Goal: Task Accomplishment & Management: Complete application form

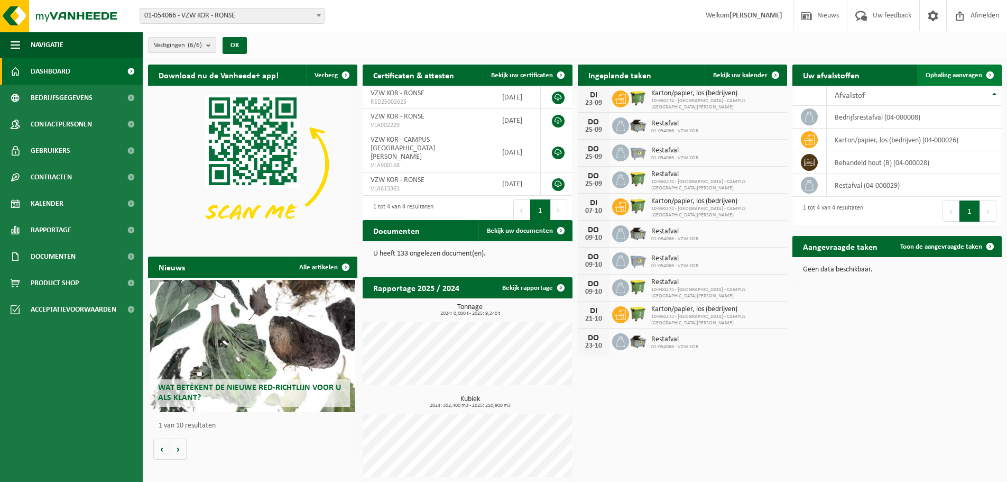
click at [978, 74] on span "Ophaling aanvragen" at bounding box center [954, 75] width 57 height 7
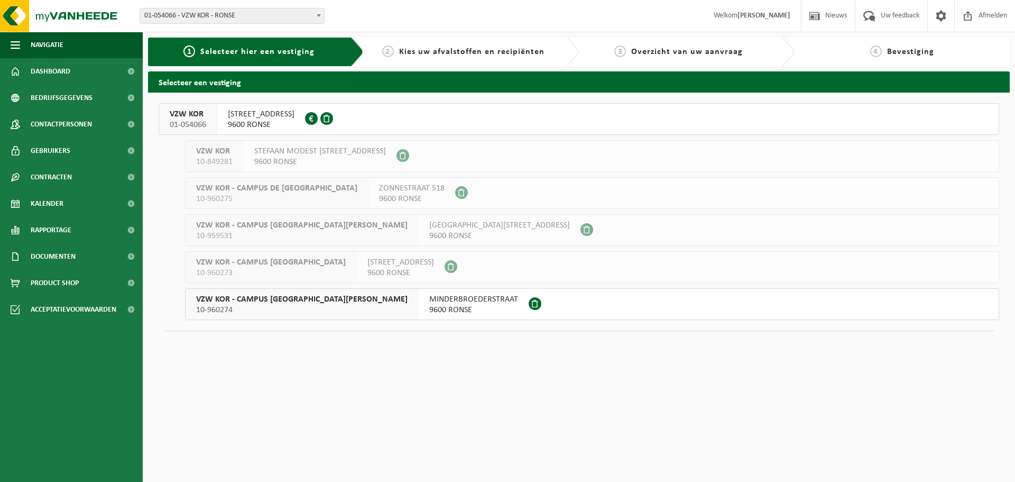
click at [242, 122] on span "9600 RONSE" at bounding box center [261, 124] width 67 height 11
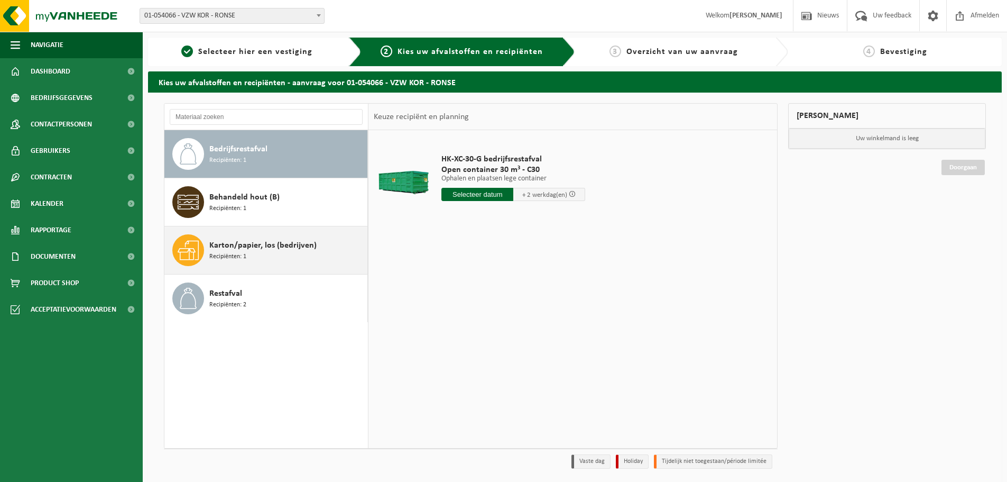
click at [270, 249] on span "Karton/papier, los (bedrijven)" at bounding box center [262, 245] width 107 height 13
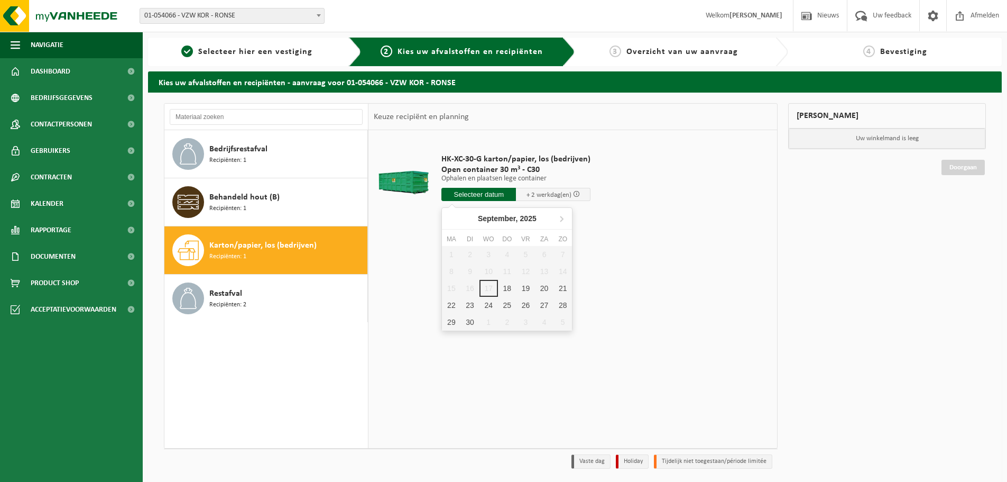
click at [500, 195] on input "text" at bounding box center [478, 194] width 75 height 13
click at [508, 286] on div "18" at bounding box center [507, 288] width 19 height 17
type input "Van 2025-09-18"
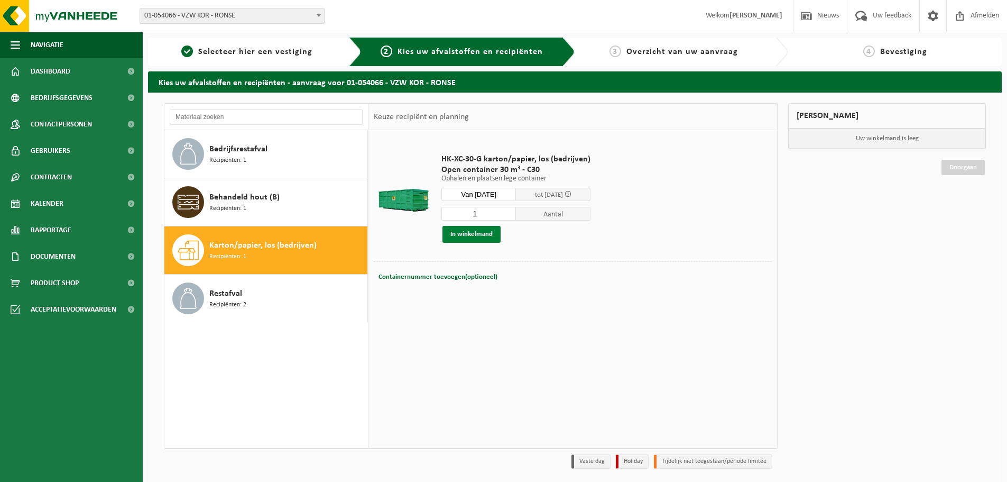
click at [481, 235] on button "In winkelmand" at bounding box center [471, 234] width 58 height 17
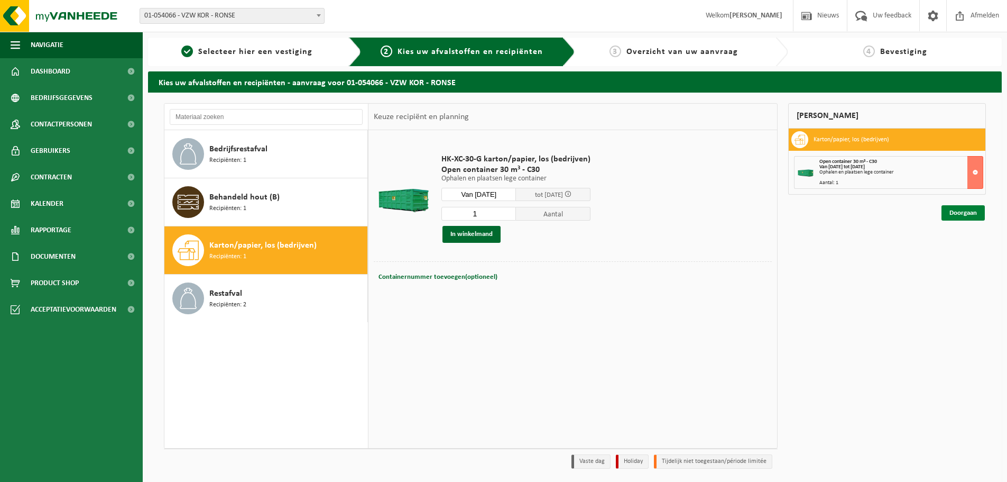
click at [961, 220] on link "Doorgaan" at bounding box center [963, 212] width 43 height 15
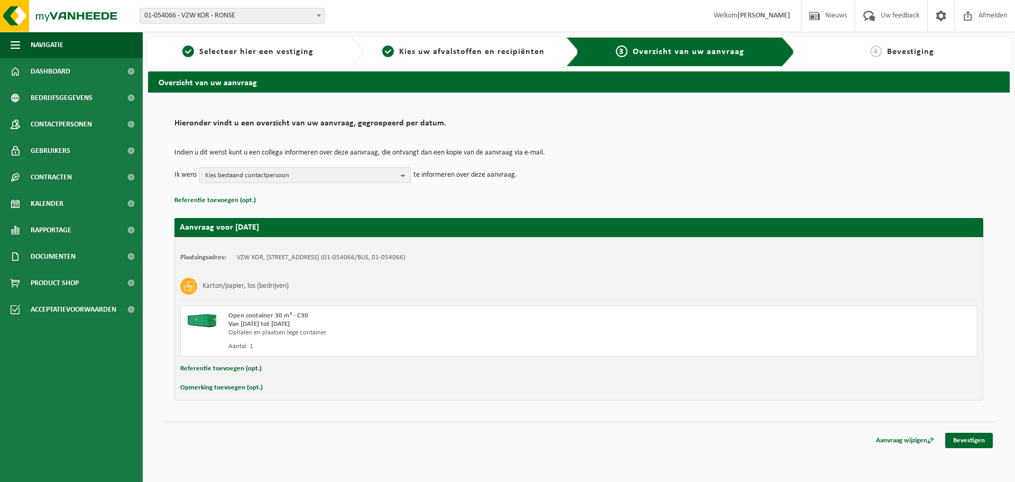
click at [371, 176] on span "Kies bestaand contactpersoon" at bounding box center [300, 176] width 191 height 16
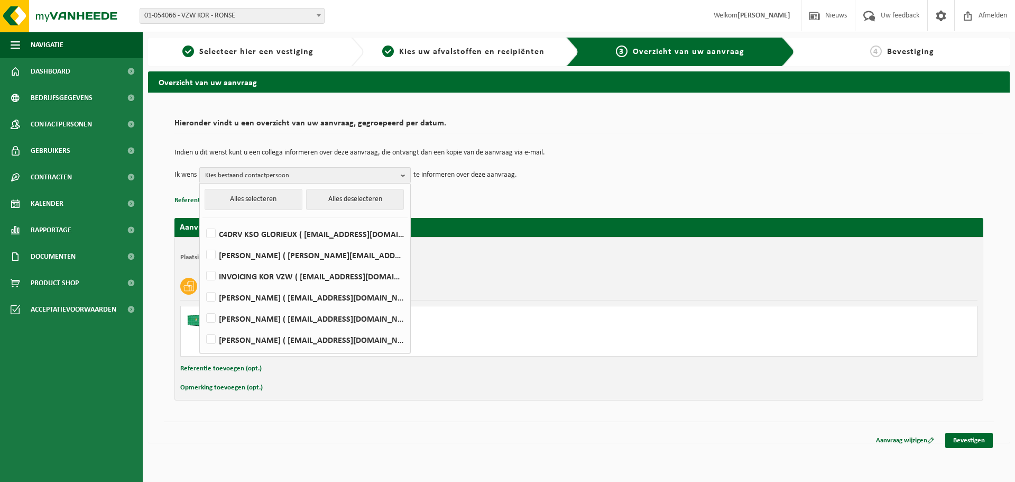
click at [516, 214] on div "Aanvraag voor 2025-09-18 Plaatsingsadres: VZW KOR, 9600 RONSE, GLORIEUXLAAN 30 …" at bounding box center [578, 303] width 809 height 193
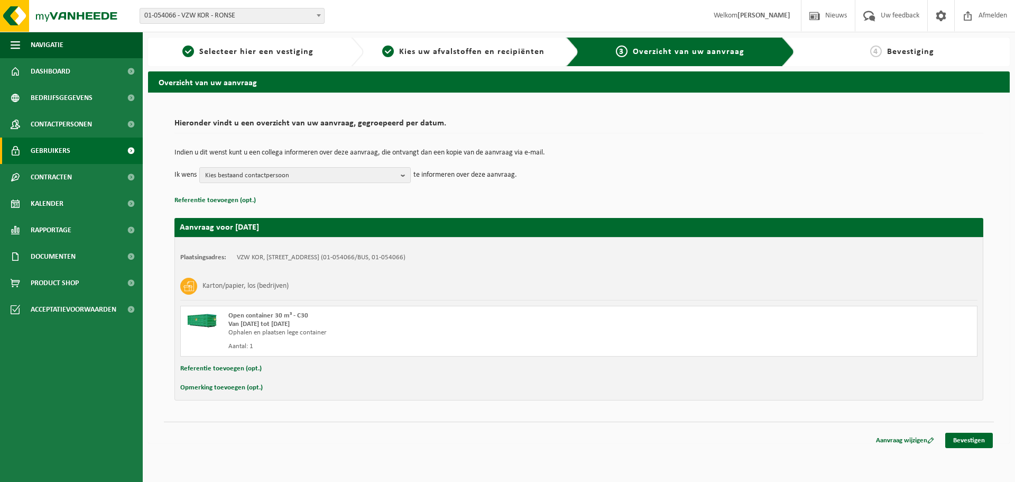
click at [75, 149] on link "Gebruikers" at bounding box center [71, 150] width 143 height 26
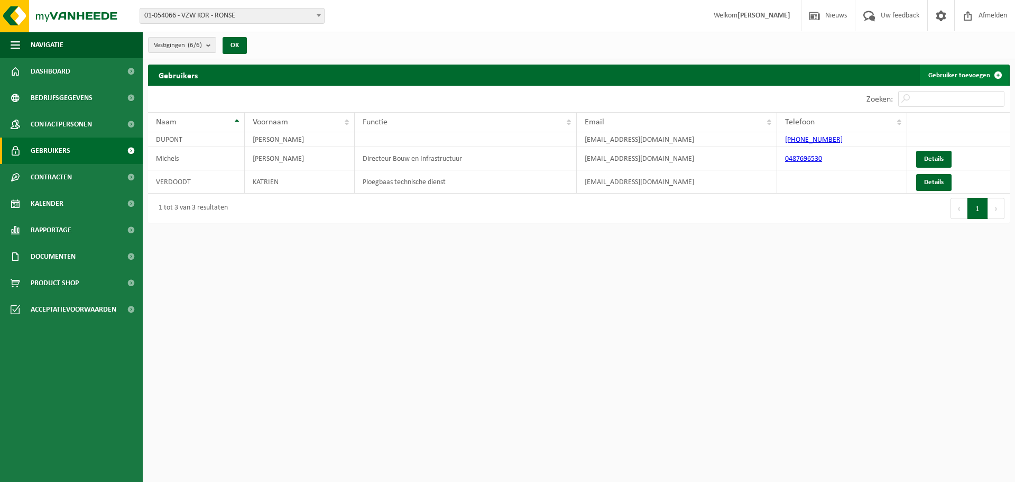
click at [964, 79] on link "Gebruiker toevoegen" at bounding box center [964, 74] width 89 height 21
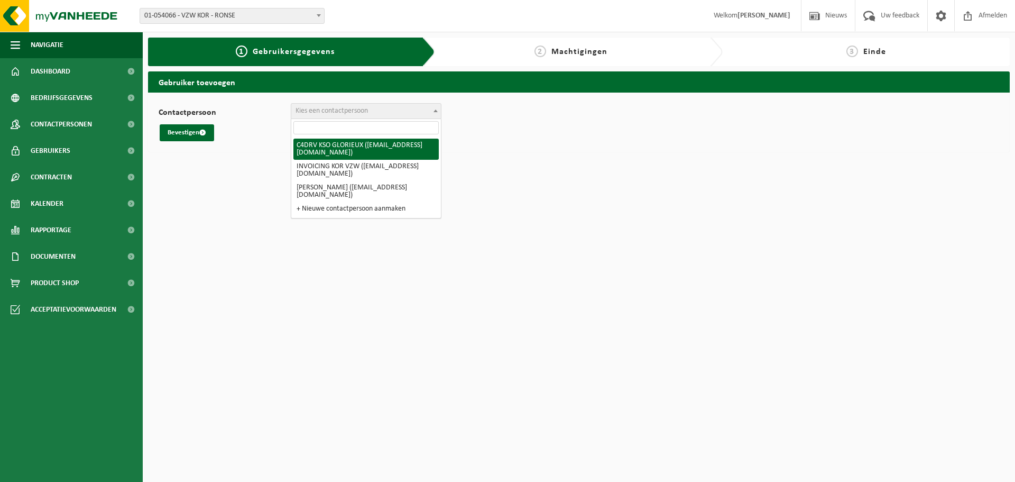
drag, startPoint x: 356, startPoint y: 109, endPoint x: 319, endPoint y: 110, distance: 36.5
click at [319, 110] on span "Kies een contactpersoon" at bounding box center [332, 111] width 72 height 8
click at [320, 109] on span "Kies een contactpersoon" at bounding box center [332, 111] width 72 height 8
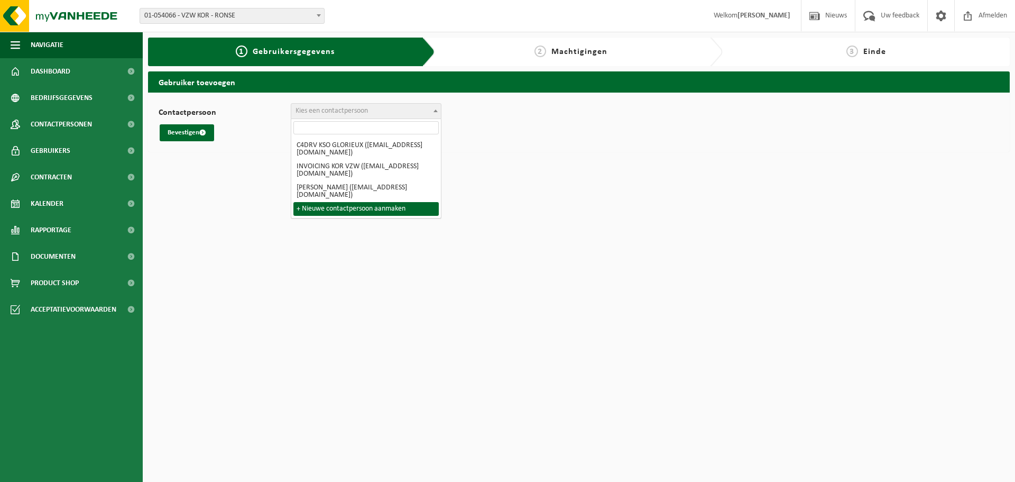
select select "0"
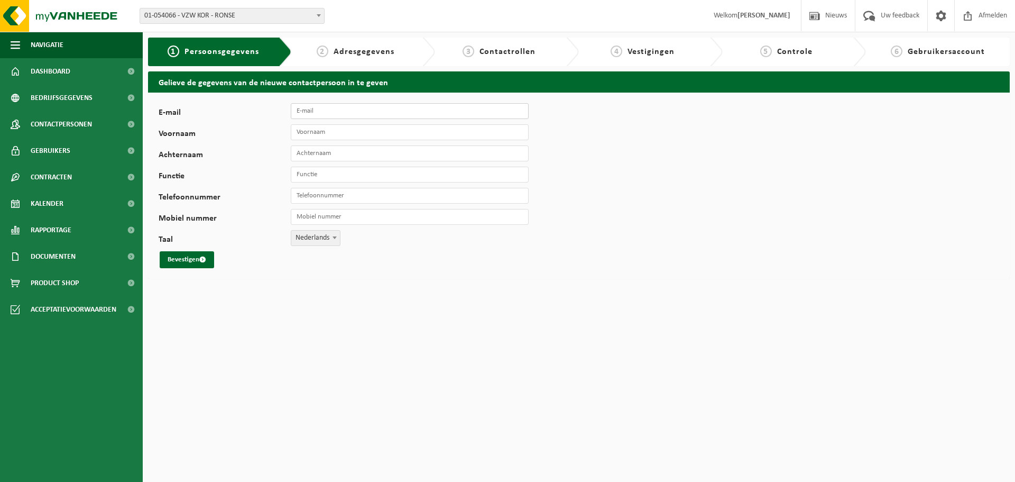
click at [329, 110] on input "E-mail" at bounding box center [410, 111] width 238 height 16
type input "[EMAIL_ADDRESS][DOMAIN_NAME]"
type input "Jonathan"
type input "Delombaerde"
type input "Diensthoofd technische dienst"
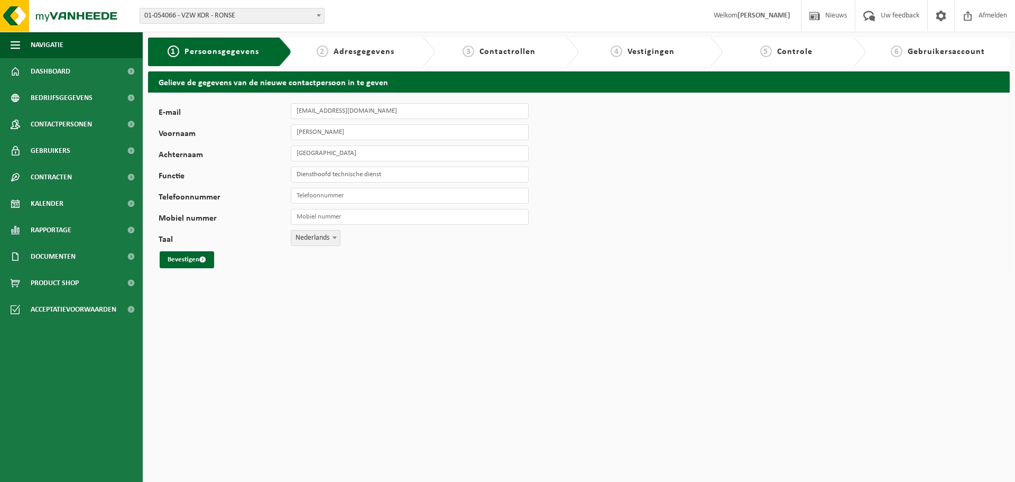
drag, startPoint x: 352, startPoint y: 206, endPoint x: 348, endPoint y: 201, distance: 6.0
click at [352, 205] on div "E-mail jonathandelombaerde@koronse.be Voornaam Jonathan Achternaam Delombaerde …" at bounding box center [331, 185] width 344 height 165
click at [346, 194] on input "Telefoonnummer" at bounding box center [410, 196] width 238 height 16
click at [316, 193] on input "Telefoonnummer" at bounding box center [410, 196] width 238 height 16
click at [344, 202] on input "Telefoonnummer" at bounding box center [410, 196] width 238 height 16
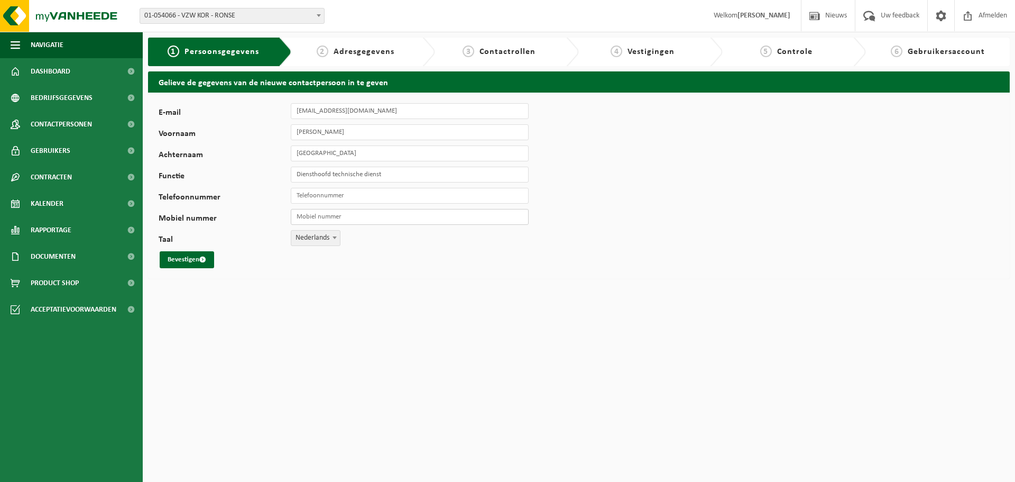
click at [316, 213] on input "Mobiel nummer" at bounding box center [410, 217] width 238 height 16
click at [385, 197] on input "Telefoonnummer" at bounding box center [410, 196] width 238 height 16
type input "[PHONE_NUMBER]"
click at [184, 257] on button "Bevestigen" at bounding box center [187, 259] width 54 height 17
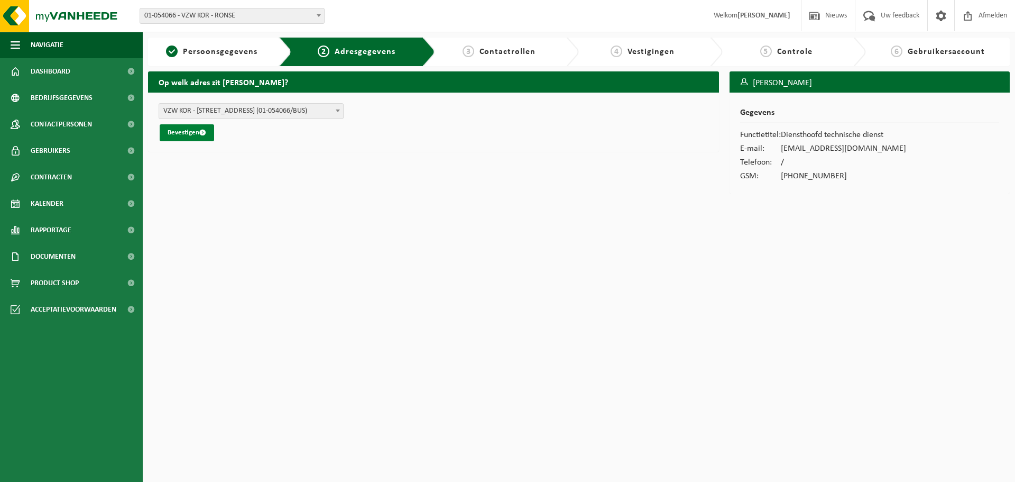
click at [198, 134] on button "Bevestigen" at bounding box center [187, 132] width 54 height 17
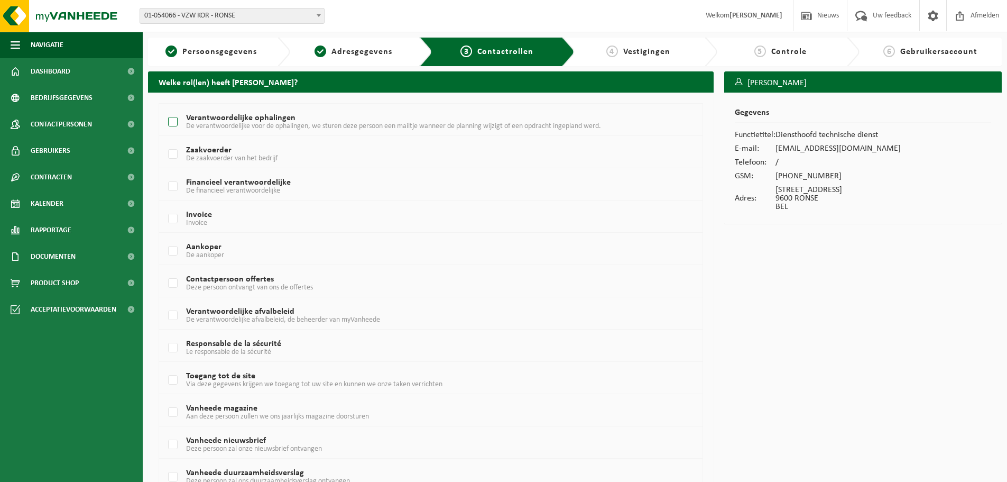
click at [213, 121] on label "Verantwoordelijke ophalingen De verantwoordelijke voor de ophalingen, we sturen…" at bounding box center [408, 122] width 484 height 16
click at [164, 109] on input "Verantwoordelijke ophalingen De verantwoordelijke voor de ophalingen, we sturen…" at bounding box center [164, 108] width 1 height 1
checkbox input "true"
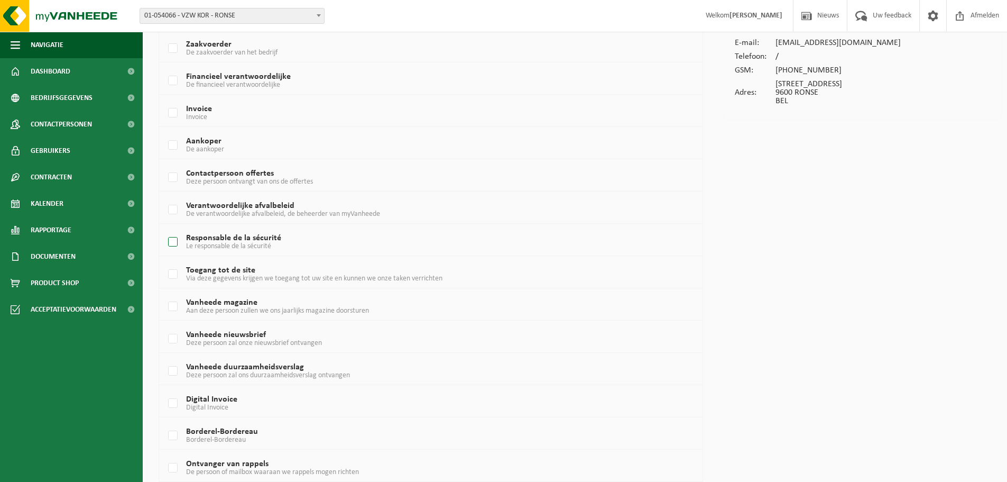
scroll to position [149, 0]
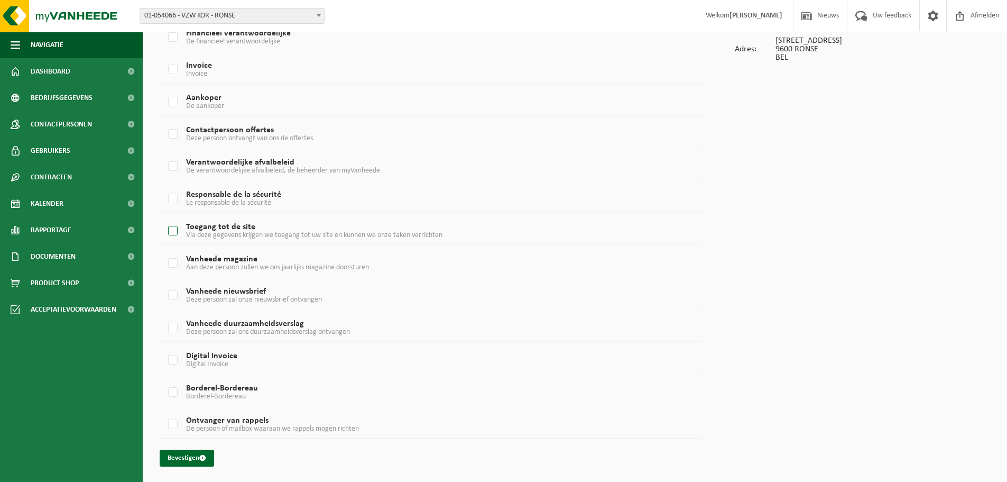
click at [319, 235] on span "Via deze gegevens krijgen we toegang tot uw site en kunnen we onze taken verric…" at bounding box center [314, 235] width 256 height 8
click at [164, 218] on input "Toegang tot de site Via deze gegevens krijgen we toegang tot uw site en kunnen …" at bounding box center [164, 217] width 1 height 1
checkbox input "true"
click at [209, 459] on button "Bevestigen" at bounding box center [187, 457] width 54 height 17
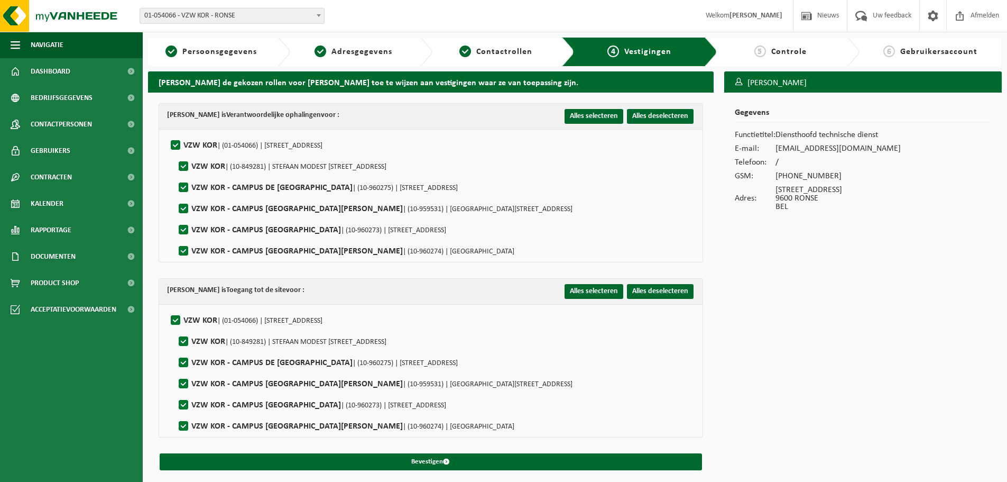
scroll to position [3, 0]
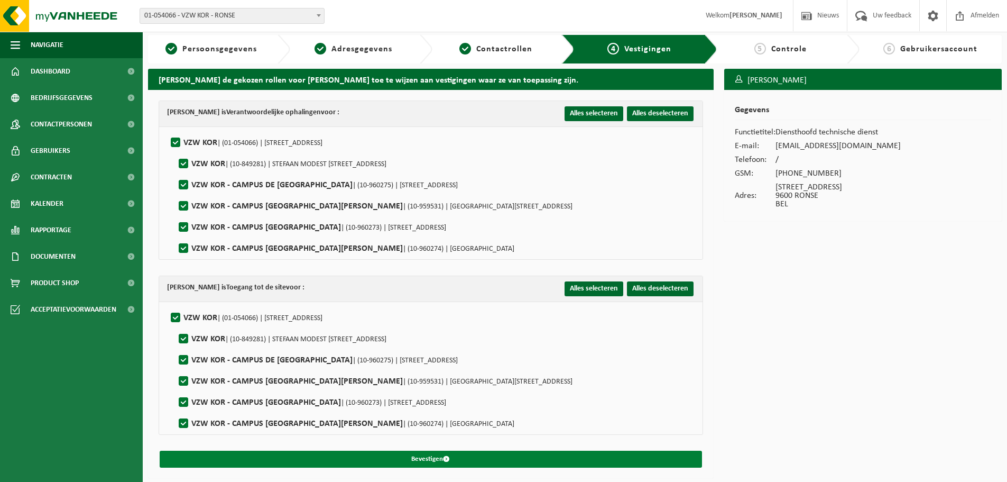
click at [462, 450] on button "Bevestigen" at bounding box center [431, 458] width 542 height 17
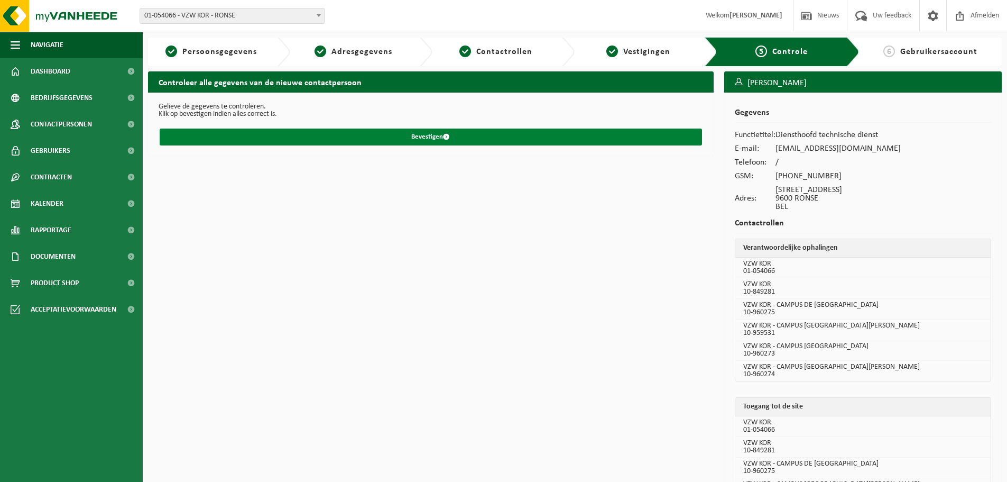
click at [501, 133] on button "Bevestigen" at bounding box center [431, 136] width 542 height 17
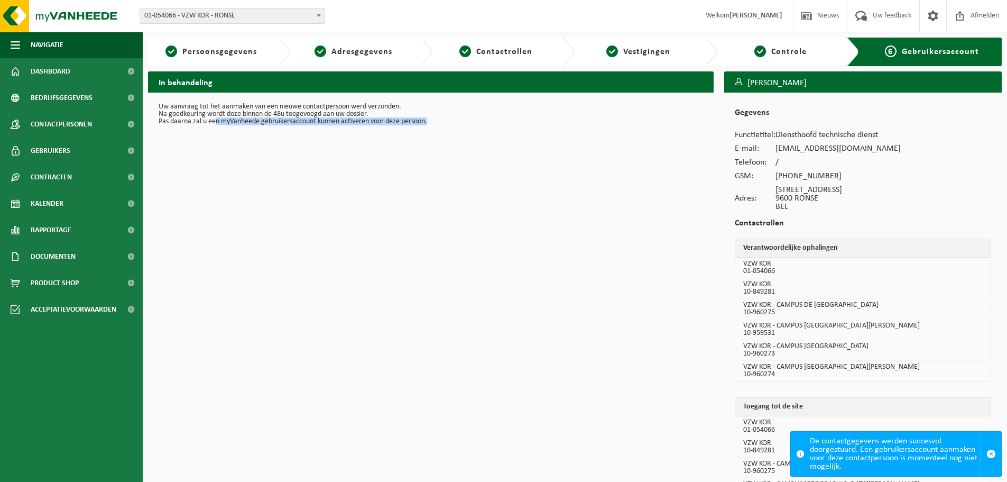
drag, startPoint x: 468, startPoint y: 126, endPoint x: 216, endPoint y: 124, distance: 252.2
click at [216, 124] on div "Uw aanvraag tot het aanmaken van een nieuwe contactpersoon werd verzonden. Na g…" at bounding box center [431, 114] width 566 height 43
click at [423, 188] on div "In behandeling Uw aanvraag tot het aanmaken van een nieuwe contactpersoon werd …" at bounding box center [431, 321] width 576 height 500
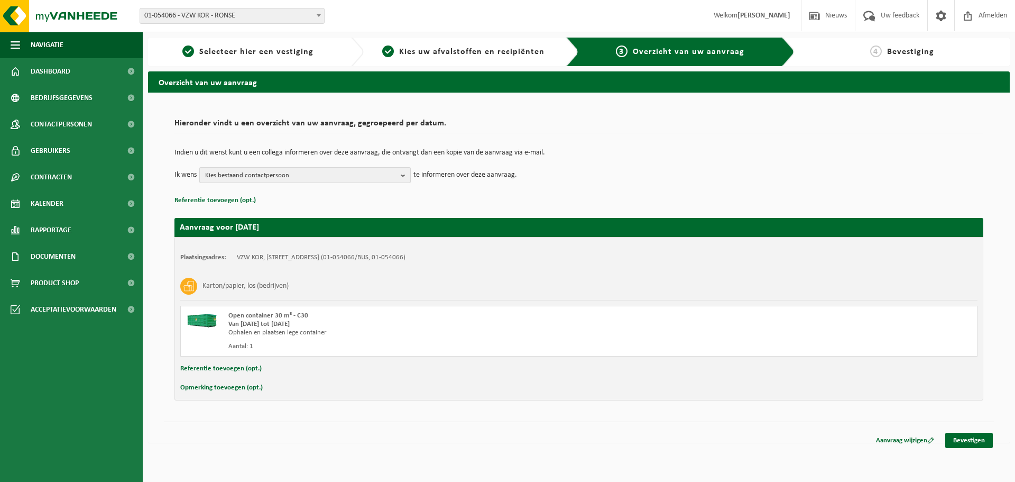
click at [246, 169] on span "Kies bestaand contactpersoon" at bounding box center [300, 176] width 191 height 16
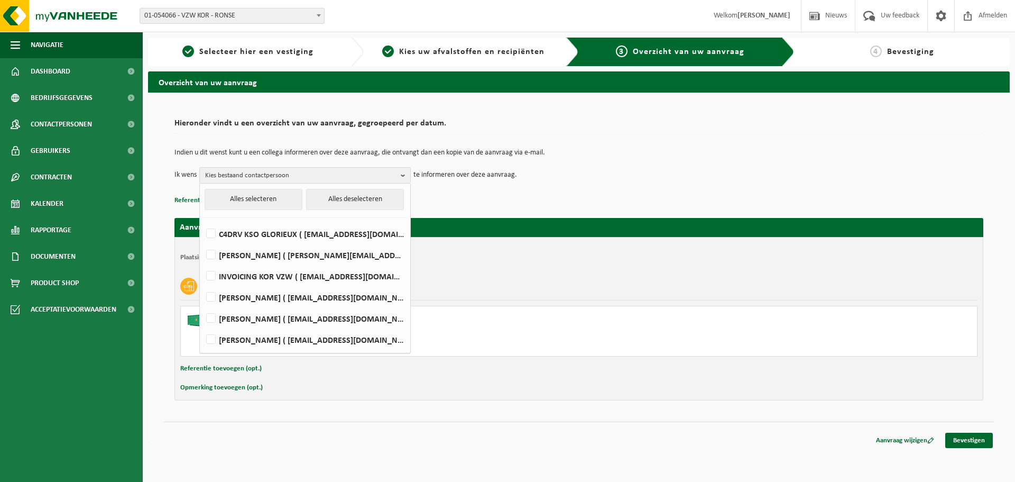
click at [504, 201] on p "Referentie toevoegen (opt.)" at bounding box center [578, 200] width 809 height 14
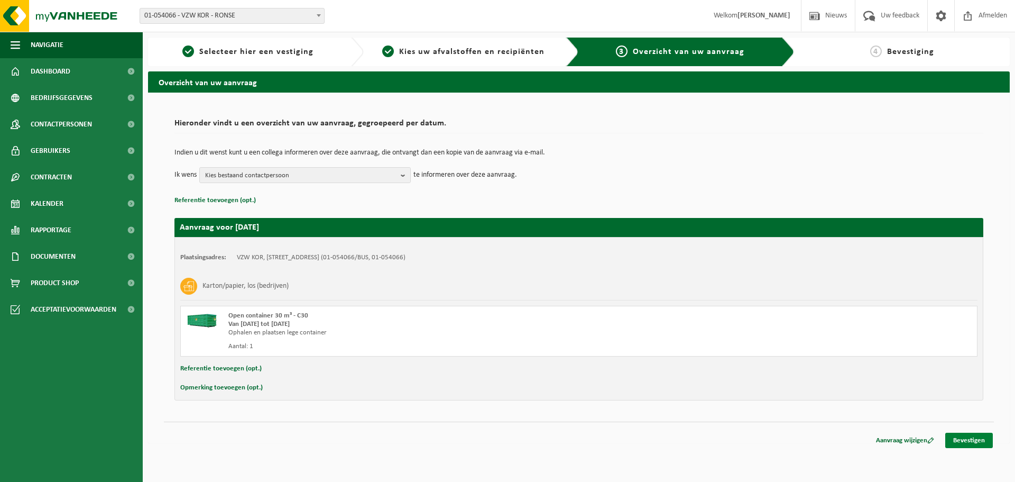
click at [966, 442] on link "Bevestigen" at bounding box center [969, 439] width 48 height 15
